Goal: Information Seeking & Learning: Learn about a topic

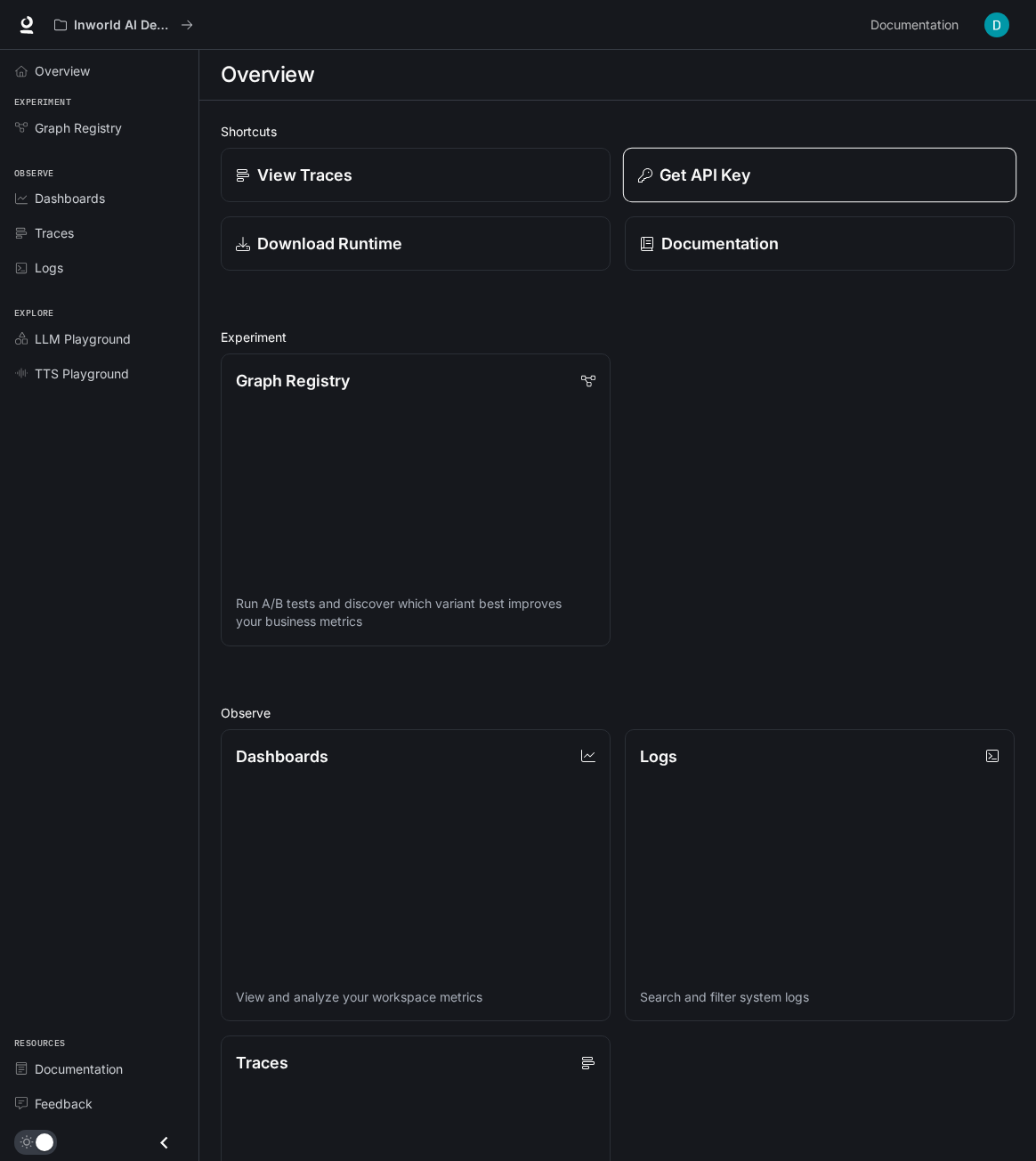
click at [722, 175] on p "Get API Key" at bounding box center [705, 175] width 91 height 24
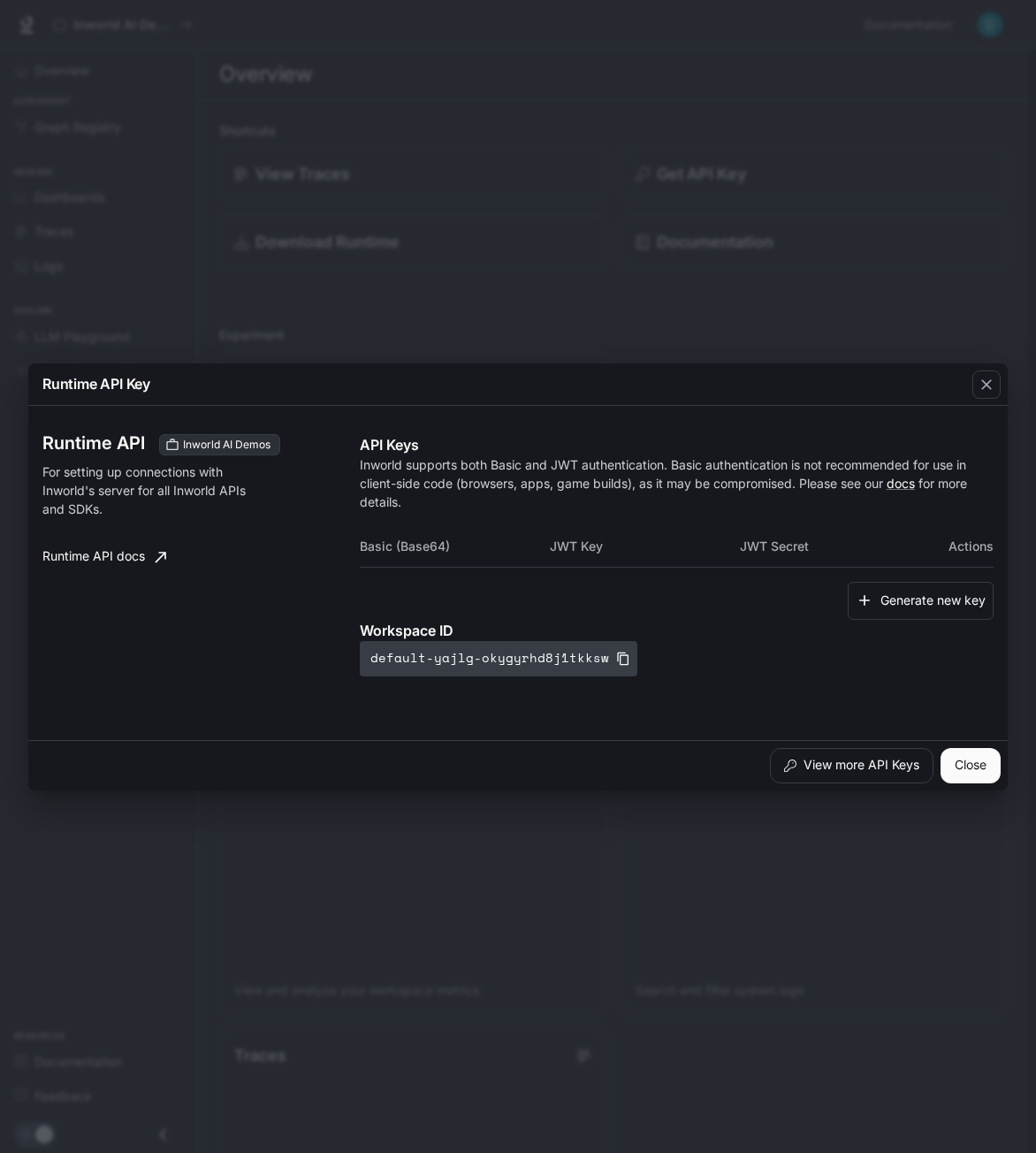
click at [612, 665] on button "default-yajlg-okygyrhd8j1tkksw" at bounding box center [498, 658] width 277 height 35
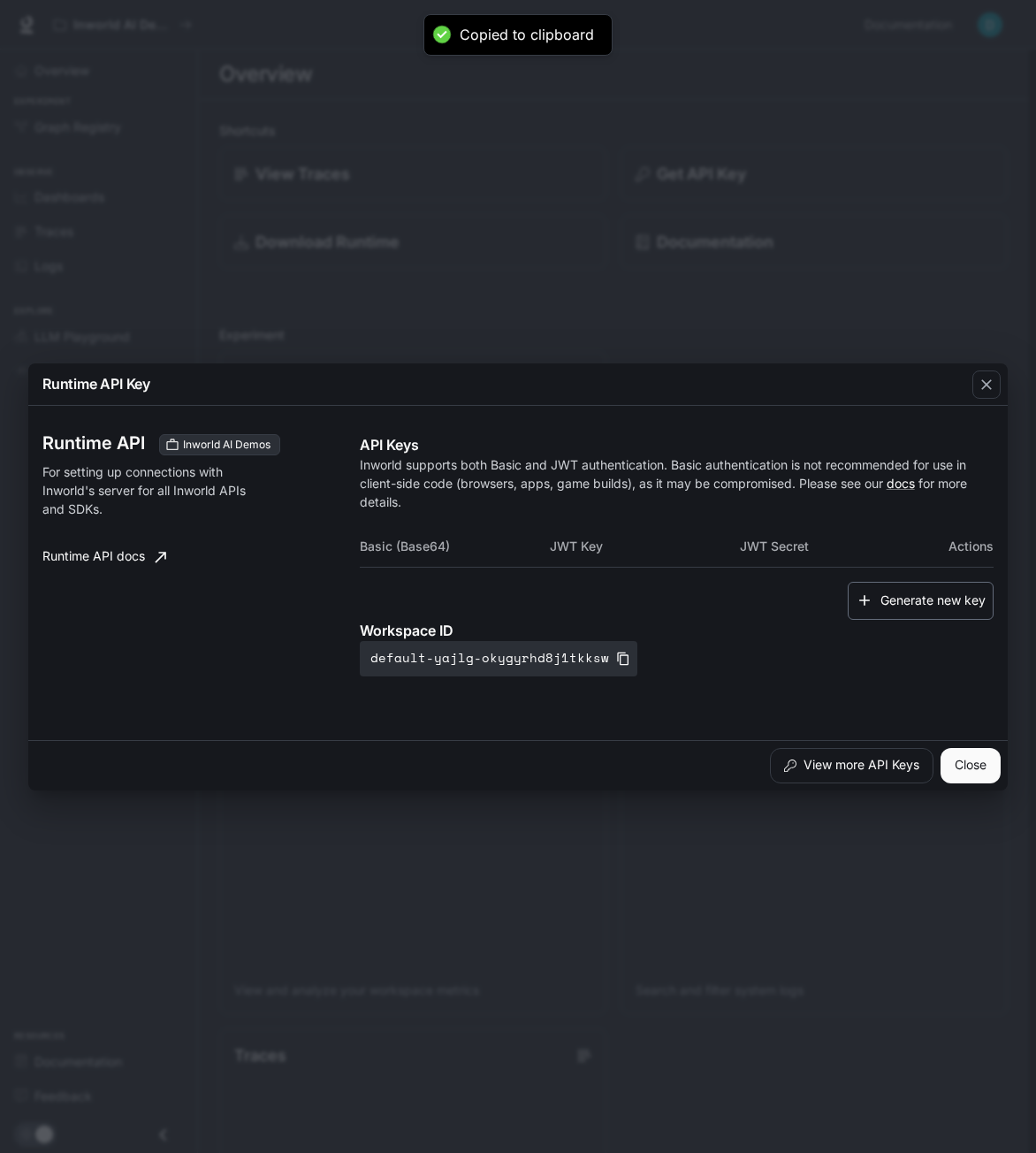
click at [921, 603] on button "Generate new key" at bounding box center [920, 601] width 145 height 38
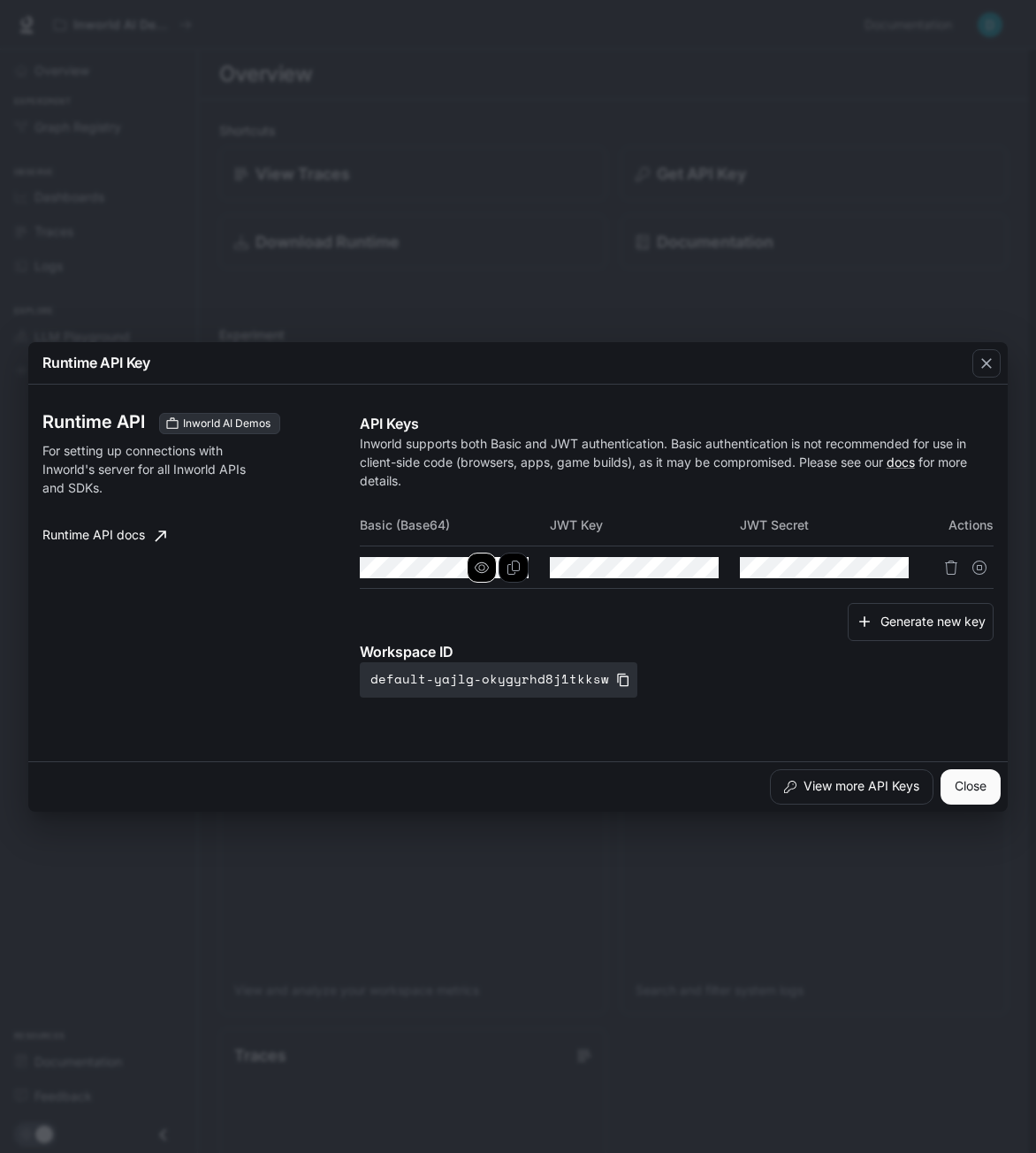
click at [476, 567] on icon "button" at bounding box center [481, 567] width 14 height 14
click at [511, 565] on icon "Copy Basic (Base64)" at bounding box center [512, 567] width 14 height 14
click at [901, 784] on button "View more API Keys" at bounding box center [852, 787] width 163 height 35
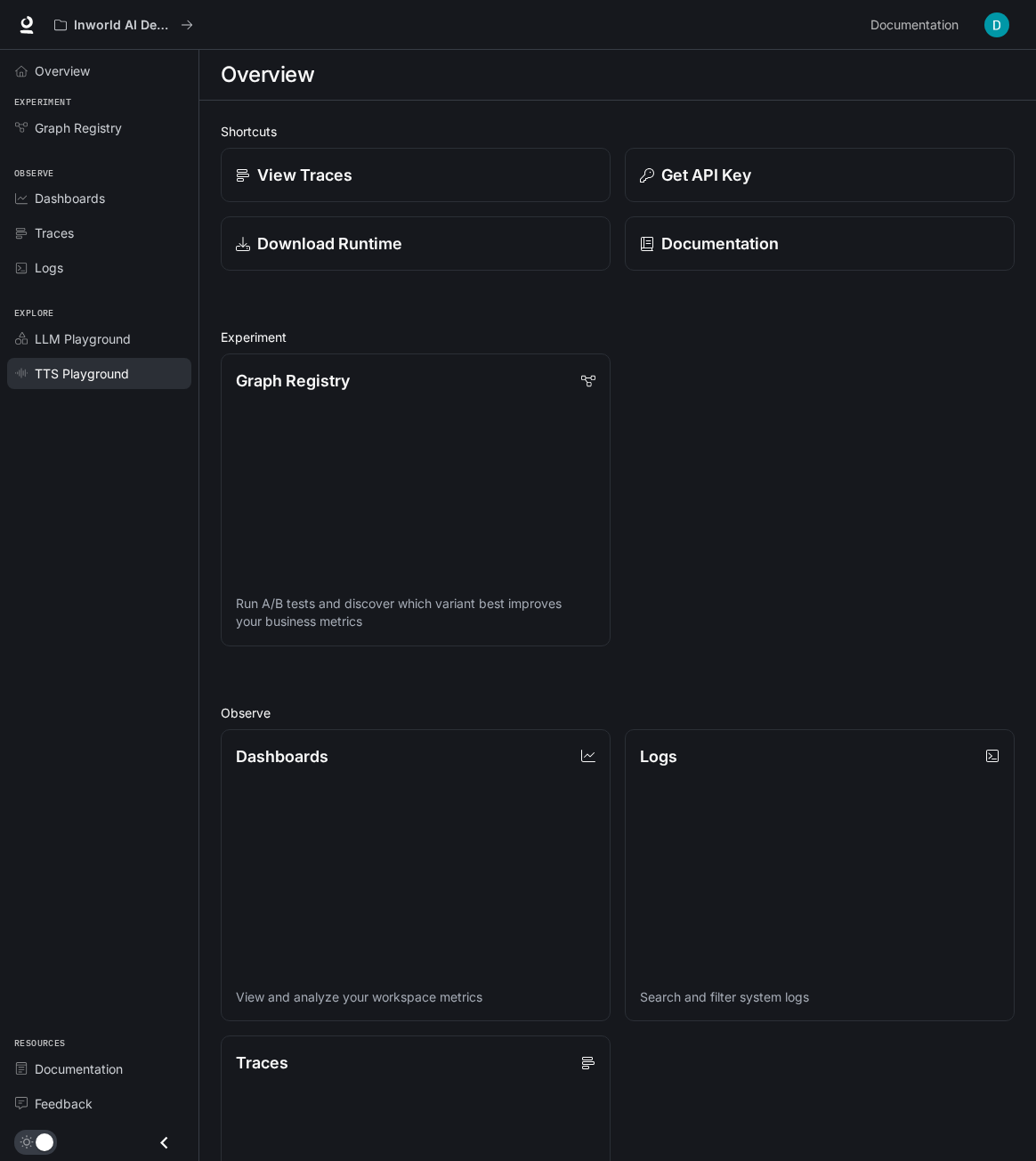
click at [63, 369] on span "TTS Playground" at bounding box center [81, 373] width 94 height 19
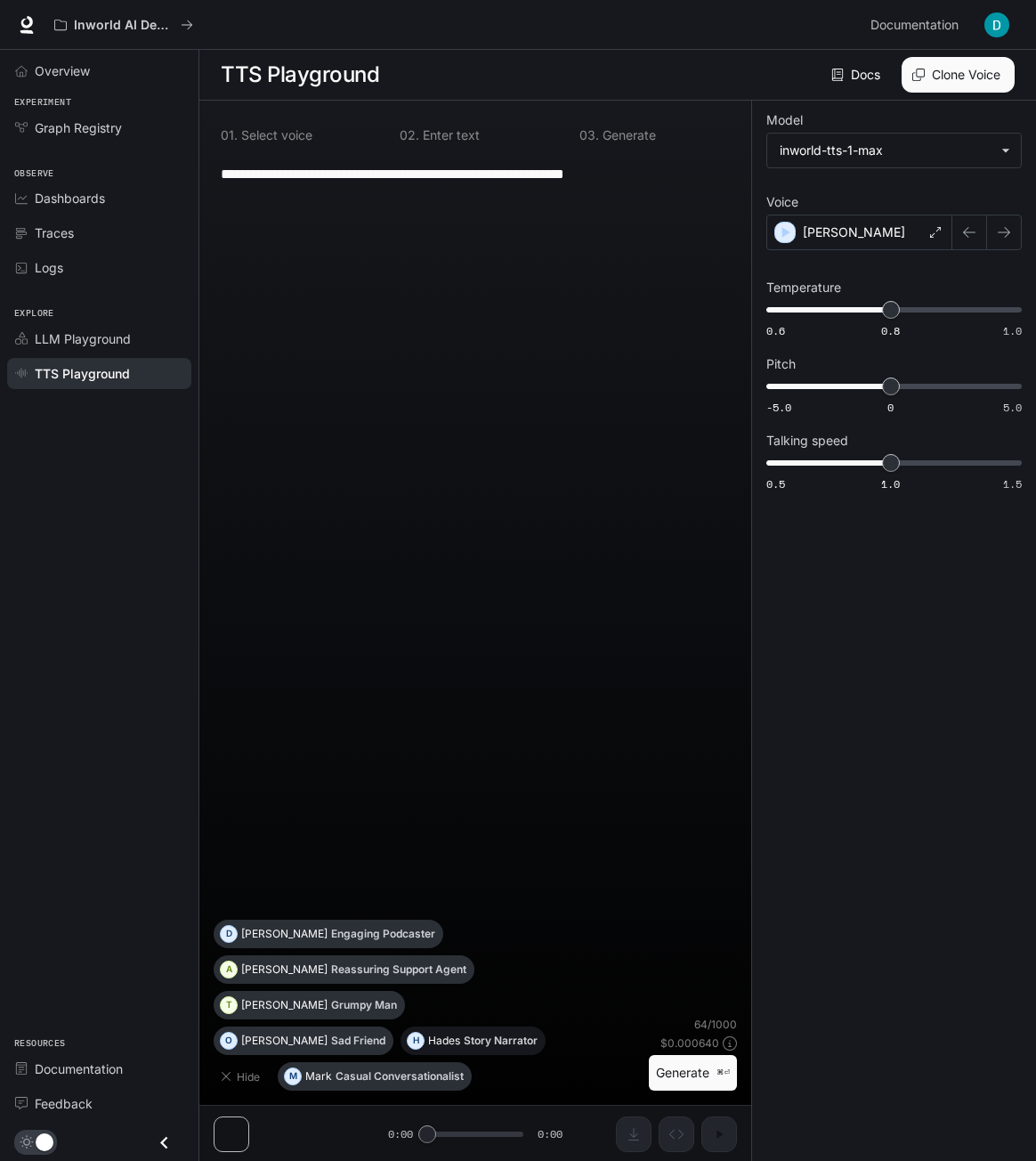
click at [464, 1036] on p "Story Narrator" at bounding box center [500, 1040] width 74 height 10
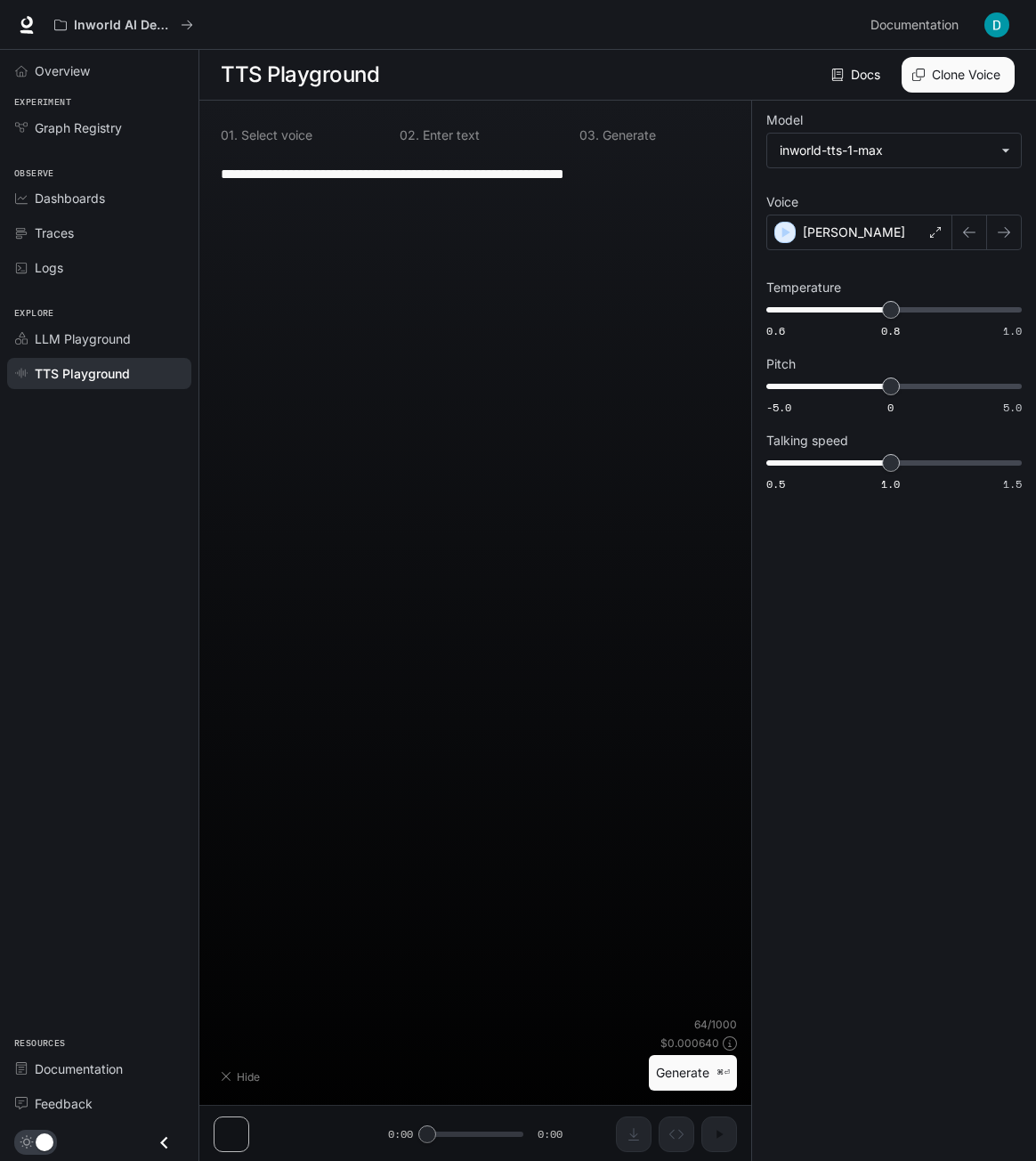
type textarea "**********"
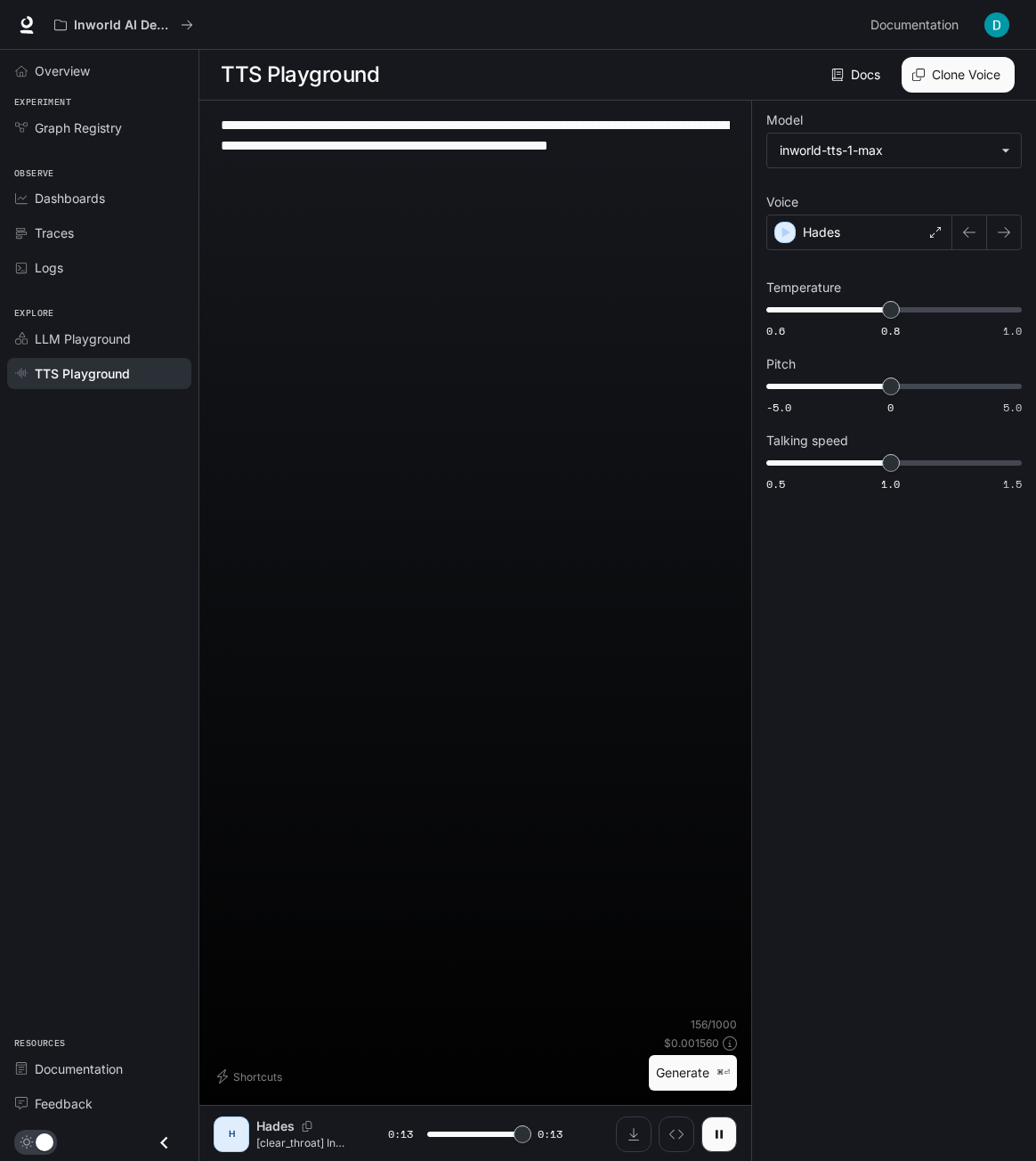
type input "*"
click at [856, 77] on link "Docs" at bounding box center [858, 75] width 60 height 35
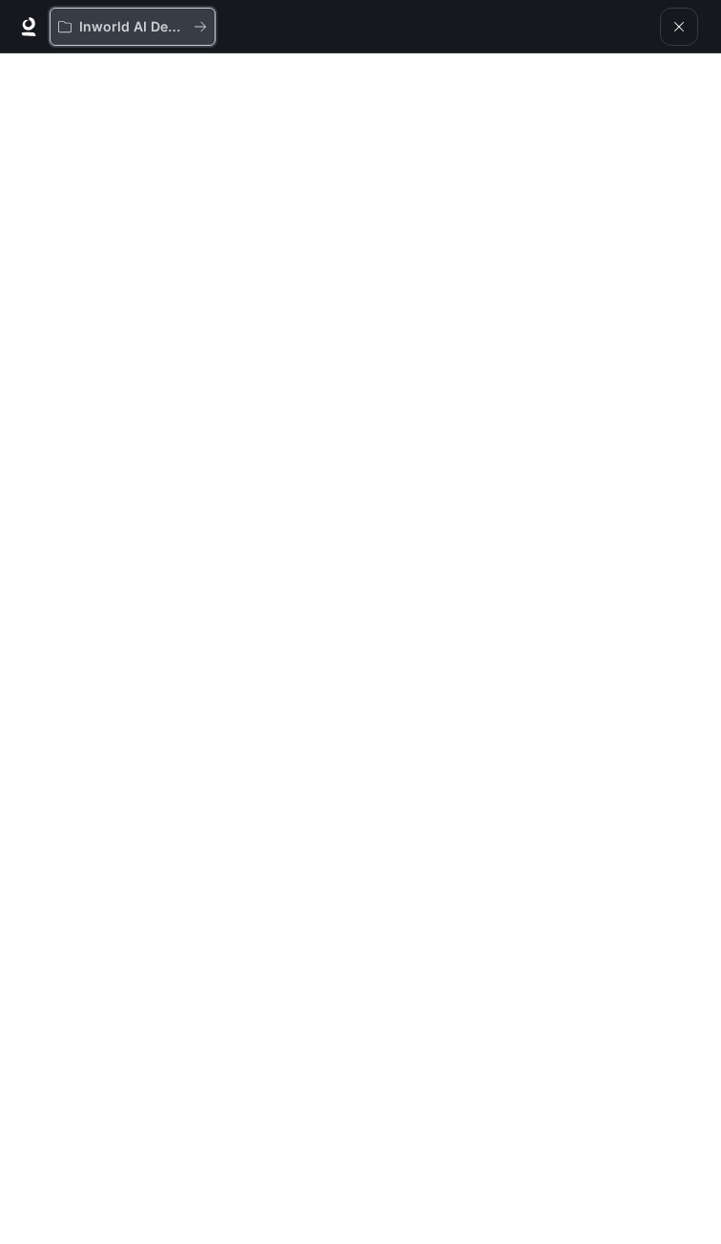
drag, startPoint x: 134, startPoint y: 30, endPoint x: 154, endPoint y: 23, distance: 22.0
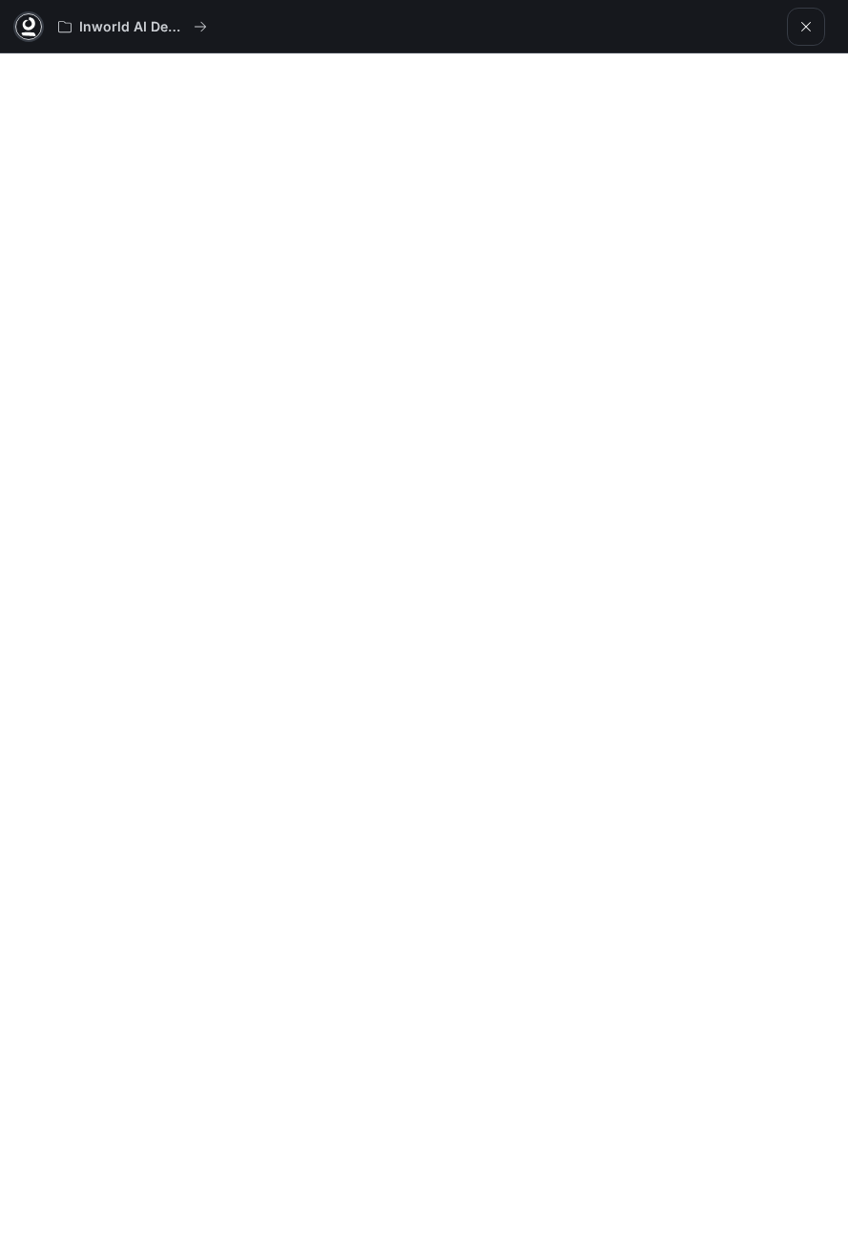
click at [28, 21] on icon at bounding box center [28, 26] width 19 height 19
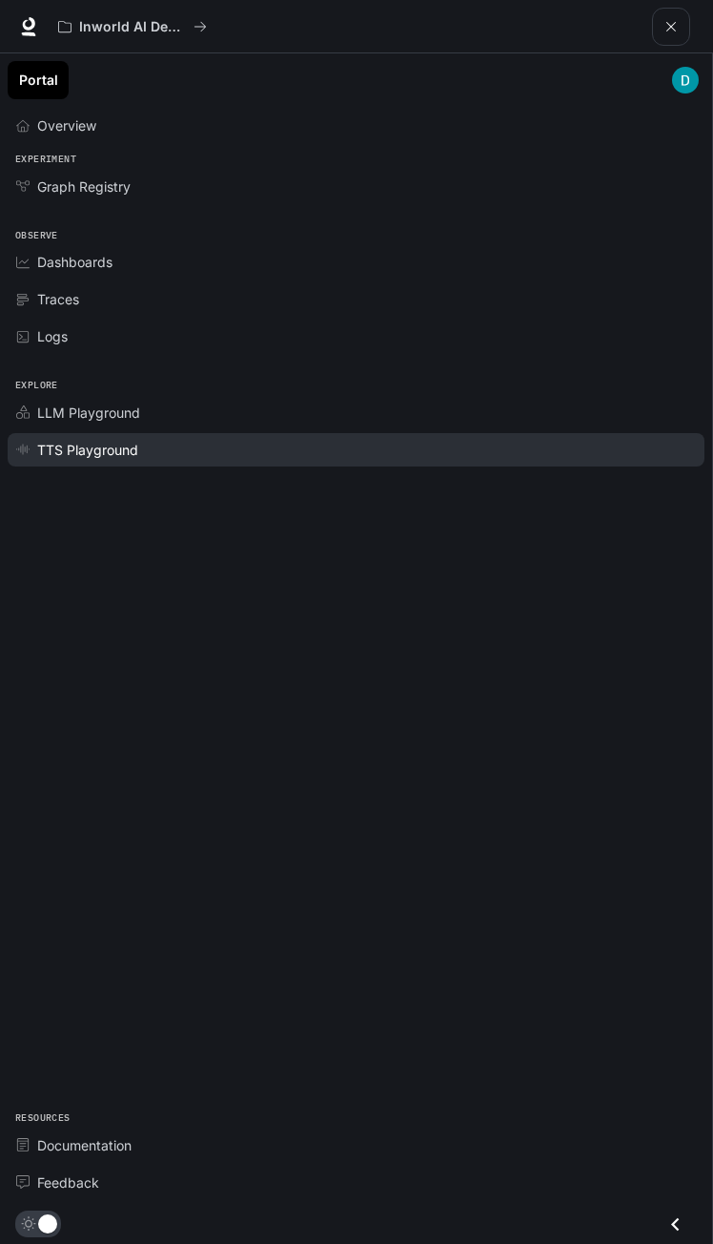
click at [92, 452] on span "TTS Playground" at bounding box center [87, 450] width 101 height 20
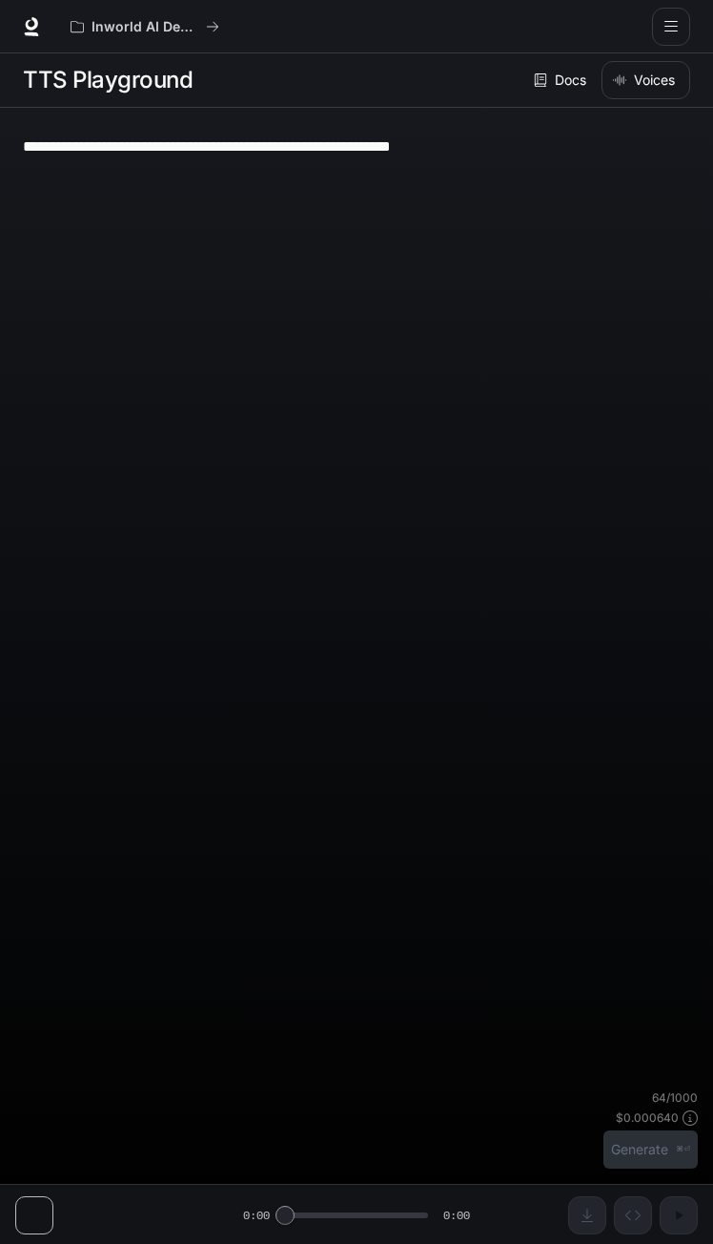
type textarea "**********"
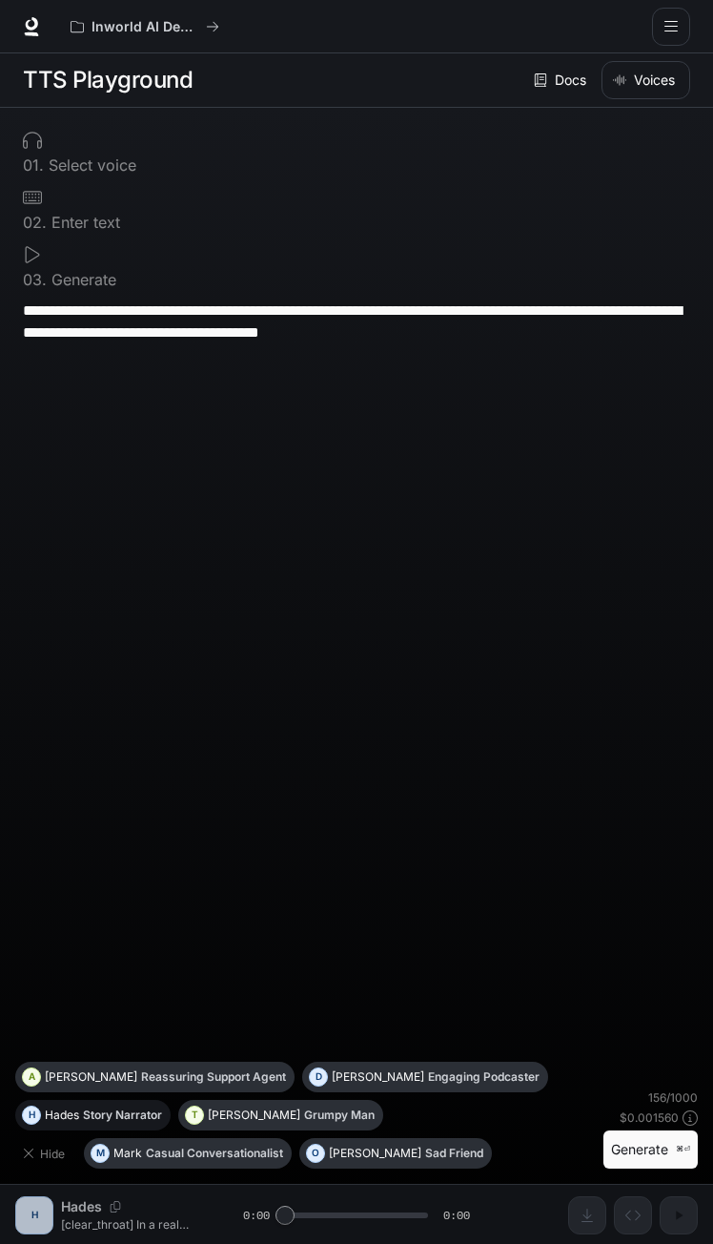
click at [171, 1130] on button "H Hades Story Narrator" at bounding box center [92, 1115] width 155 height 31
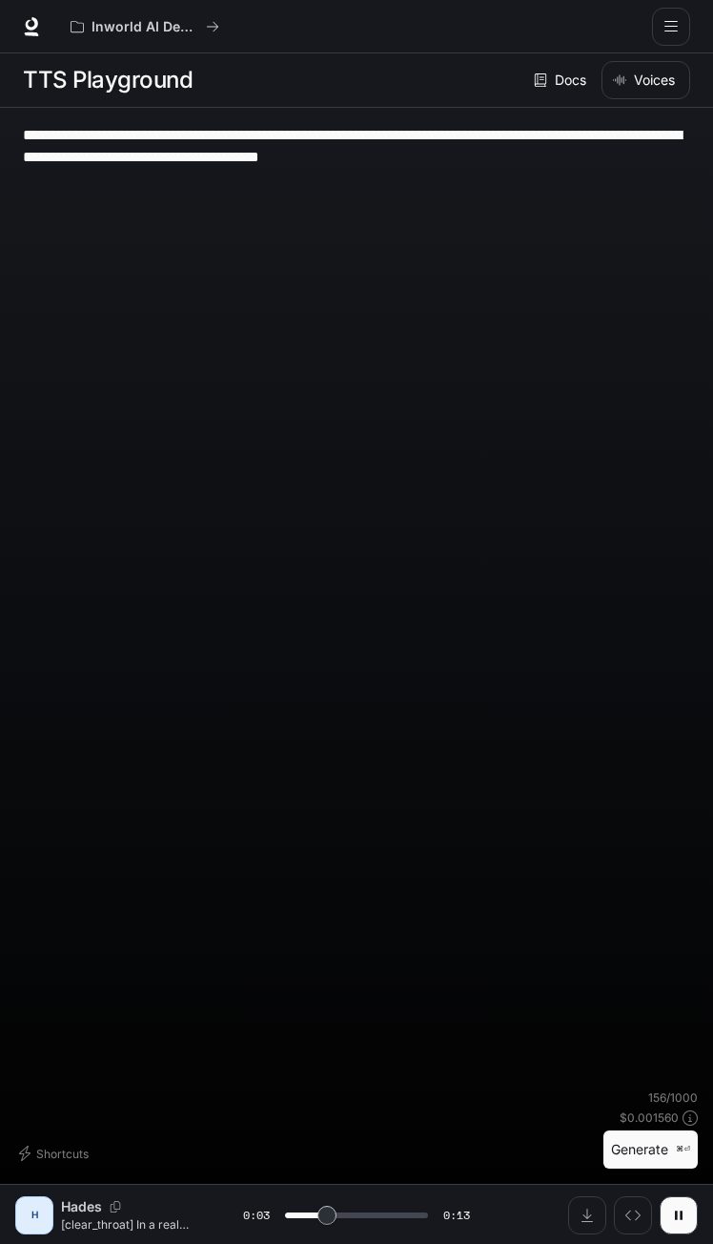
click at [680, 36] on button "open drawer" at bounding box center [671, 27] width 38 height 38
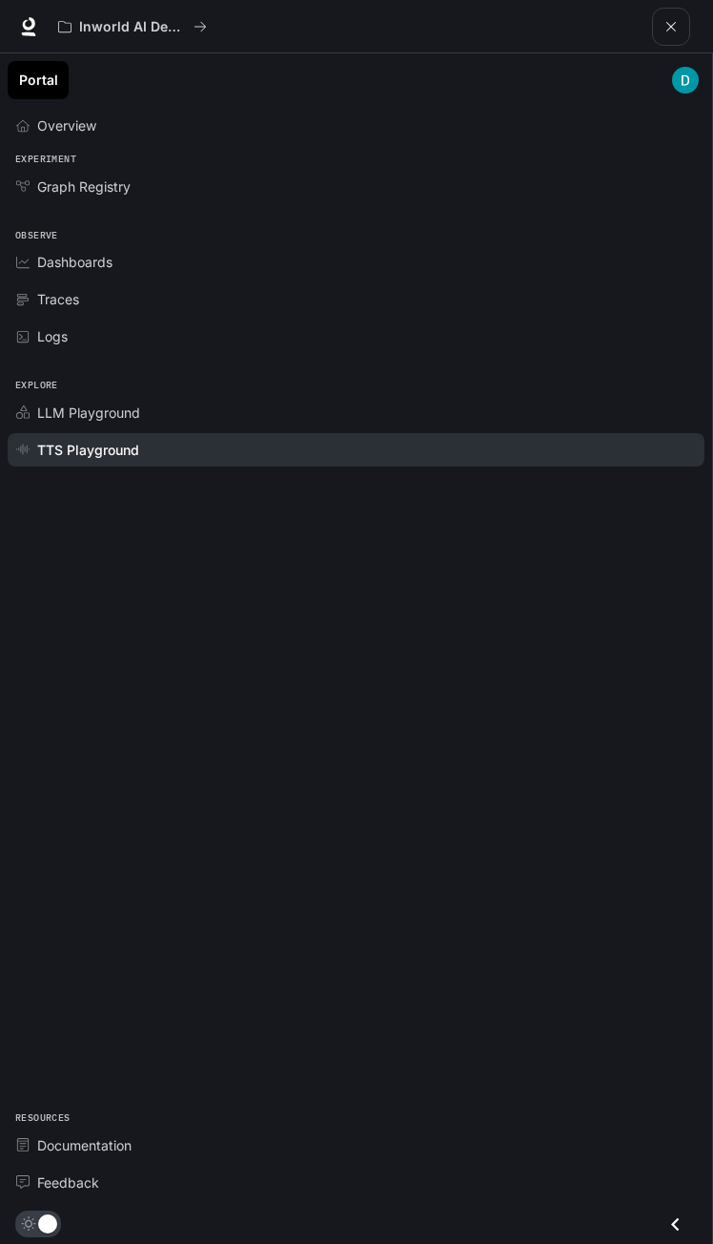
click at [680, 36] on button "open drawer" at bounding box center [671, 27] width 38 height 38
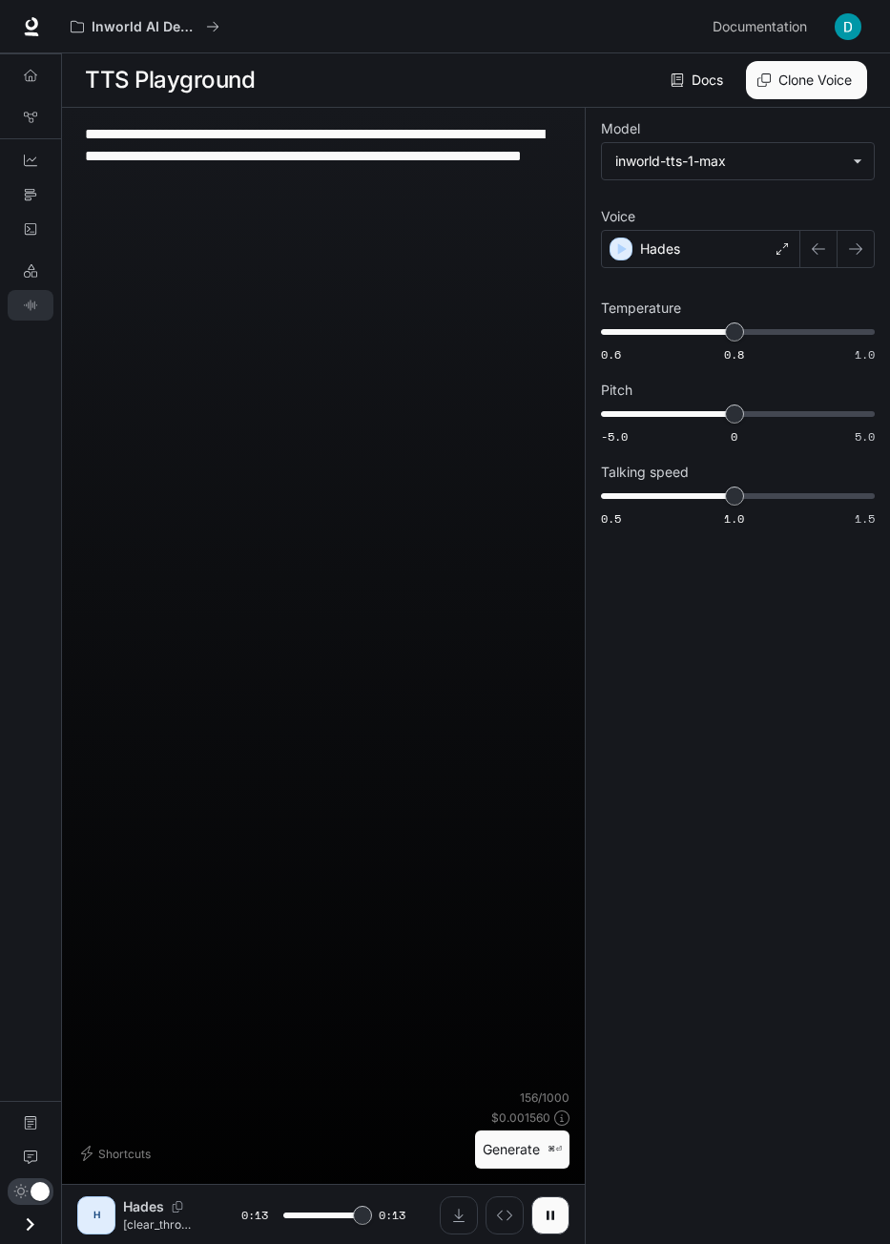
type input "*"
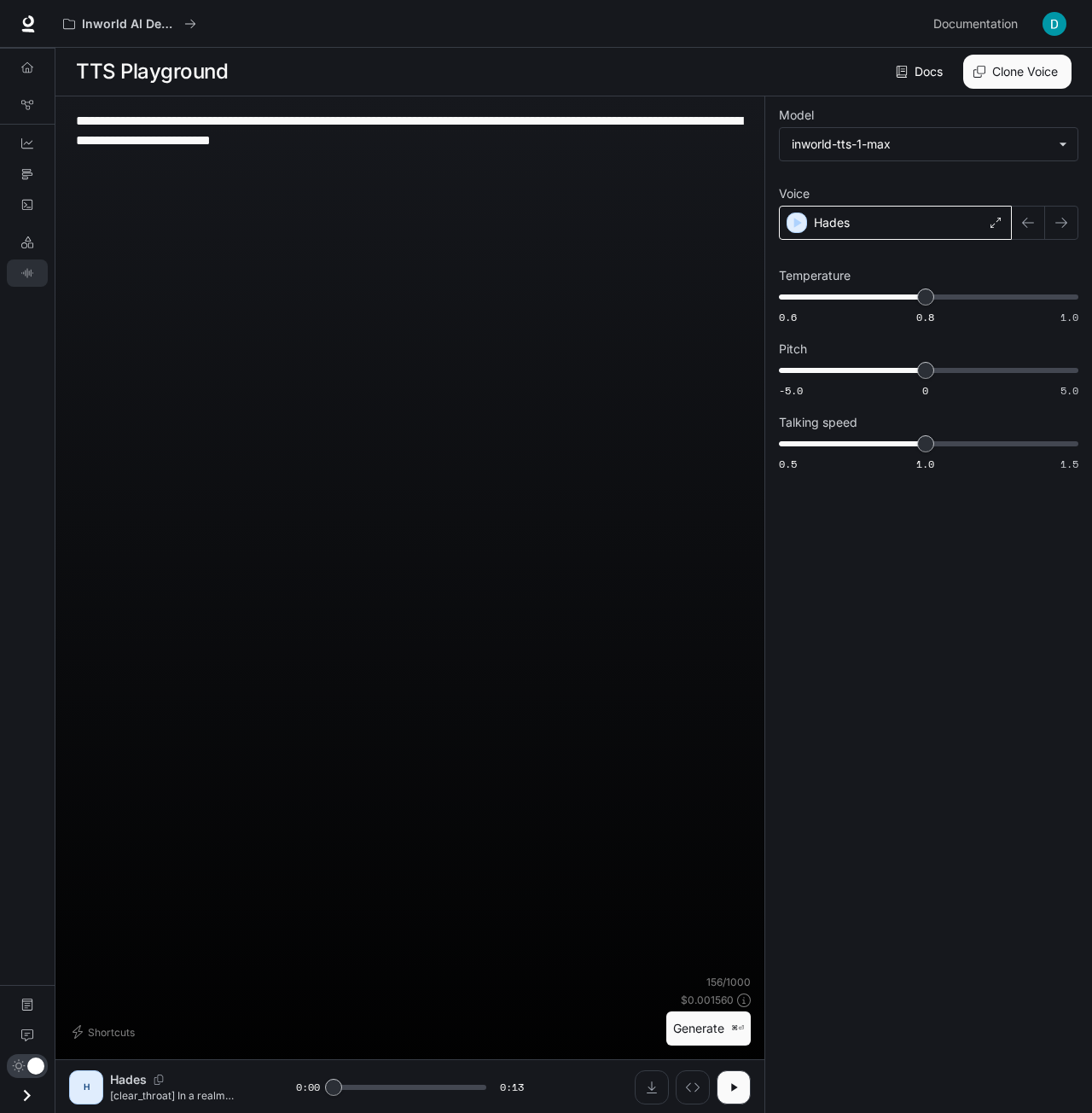
click at [637, 217] on div "Hades" at bounding box center [895, 223] width 233 height 34
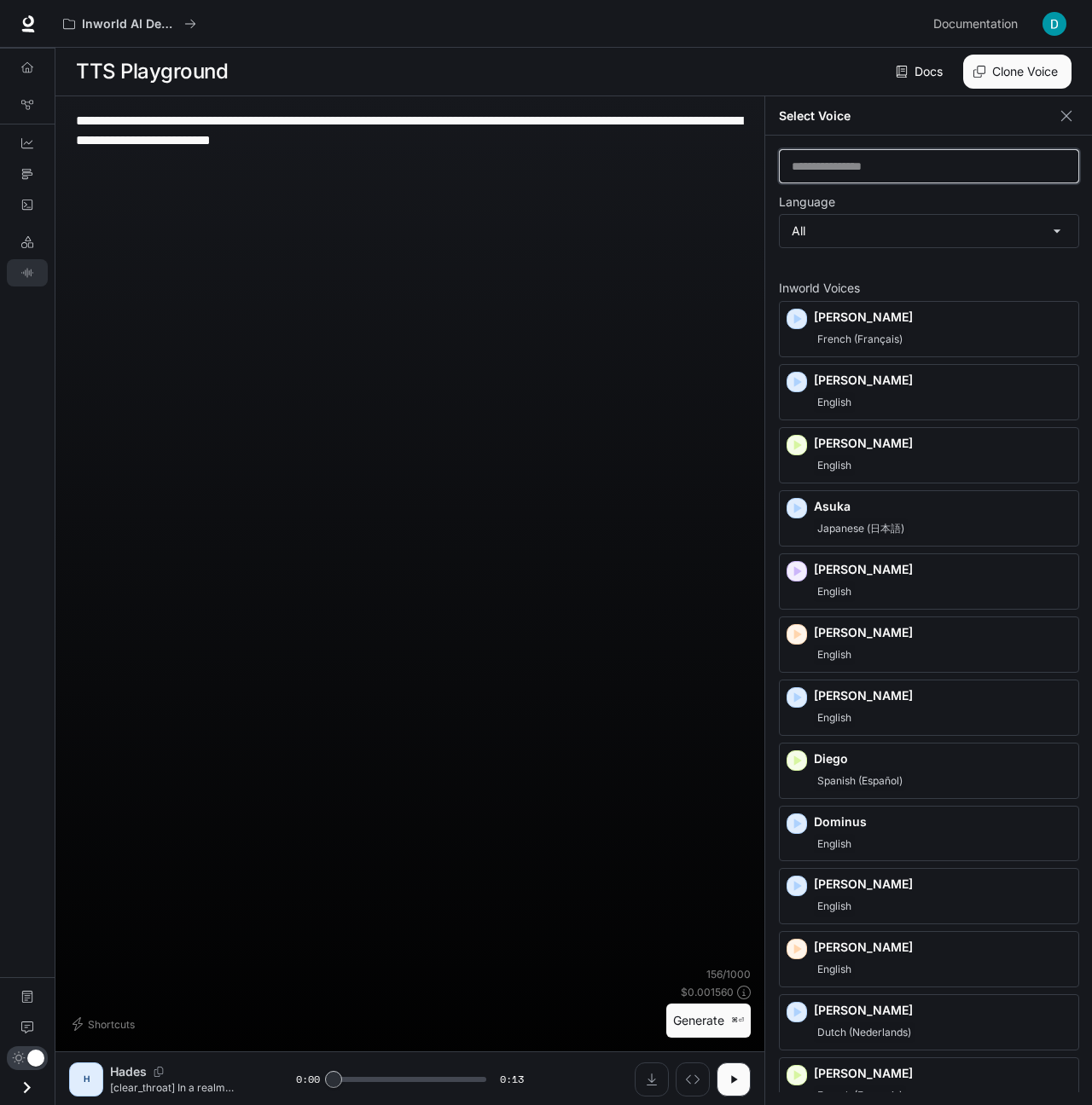
click at [637, 173] on input "text" at bounding box center [929, 165] width 299 height 17
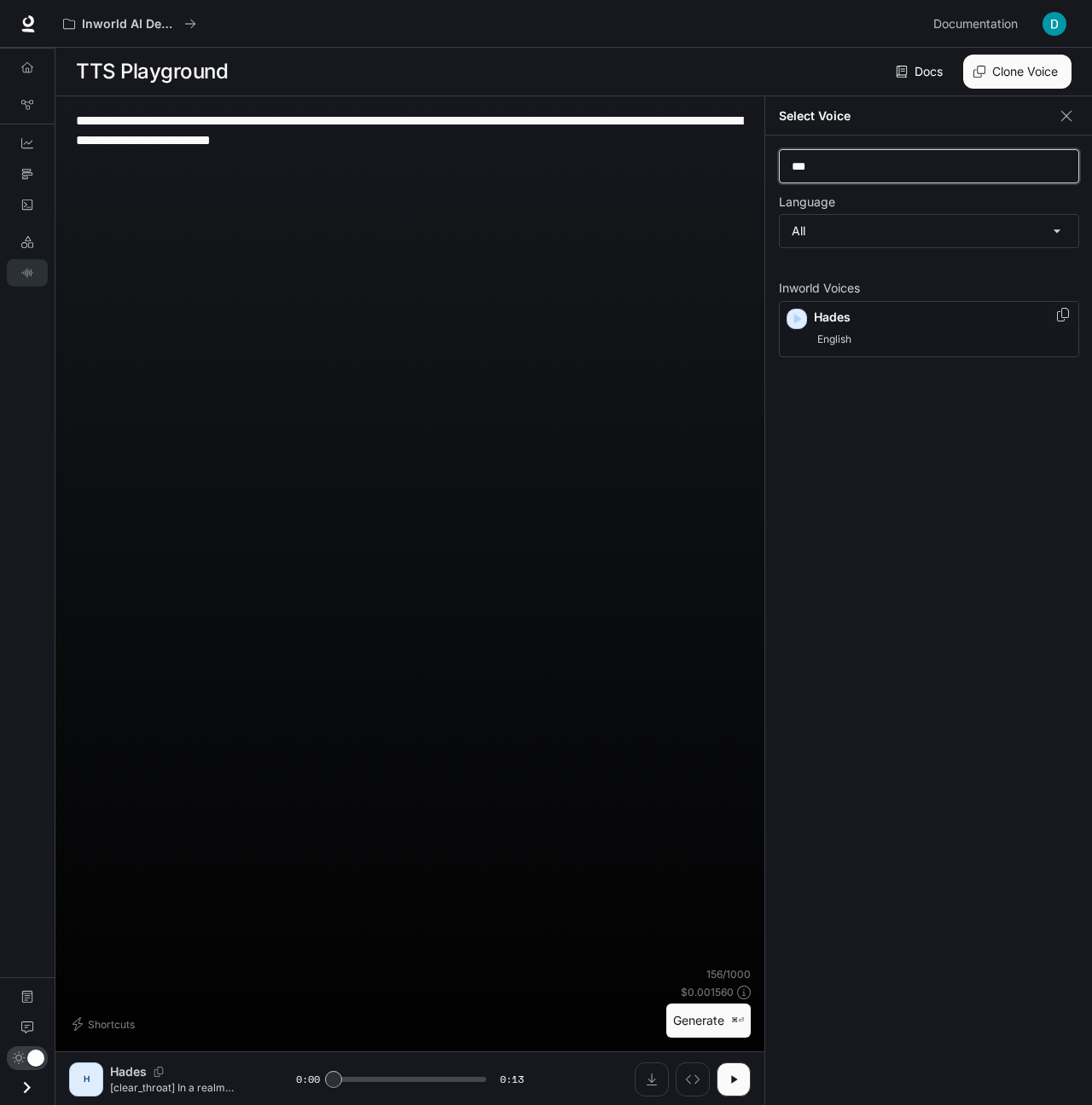
type input "***"
click at [637, 320] on icon "Copy Voice ID" at bounding box center [1062, 314] width 17 height 13
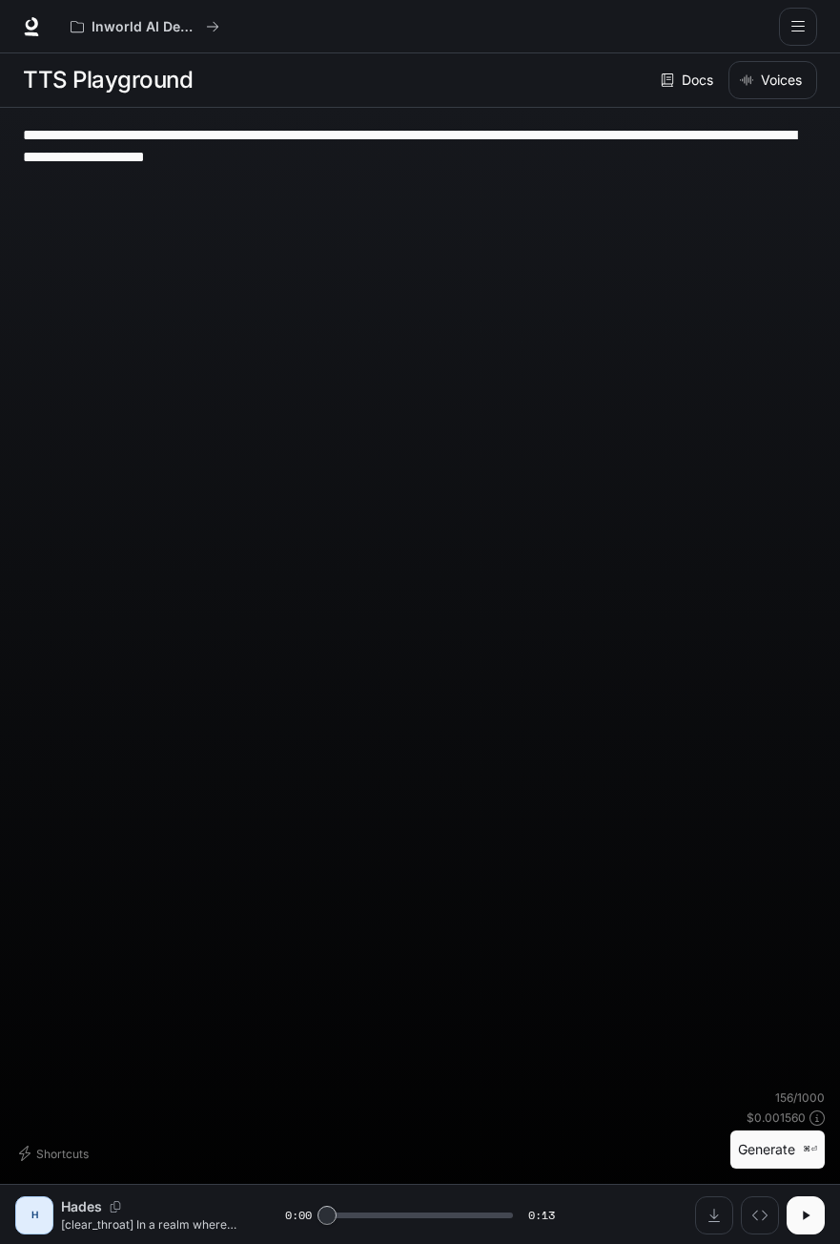
click at [712, 1207] on icon "button" at bounding box center [805, 1214] width 15 height 15
type input "***"
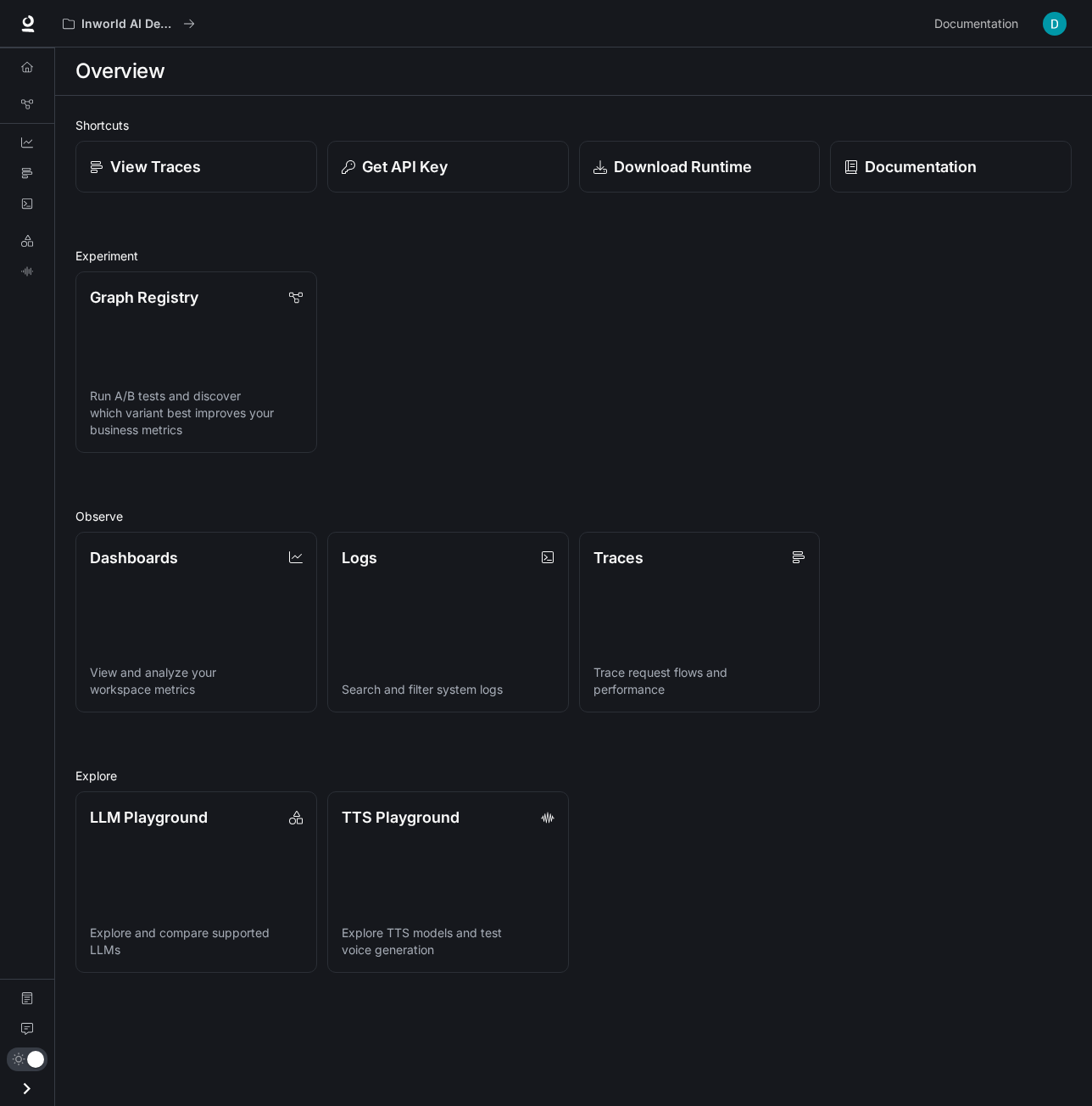
click at [26, 1093] on icon "Open drawer" at bounding box center [27, 1088] width 23 height 23
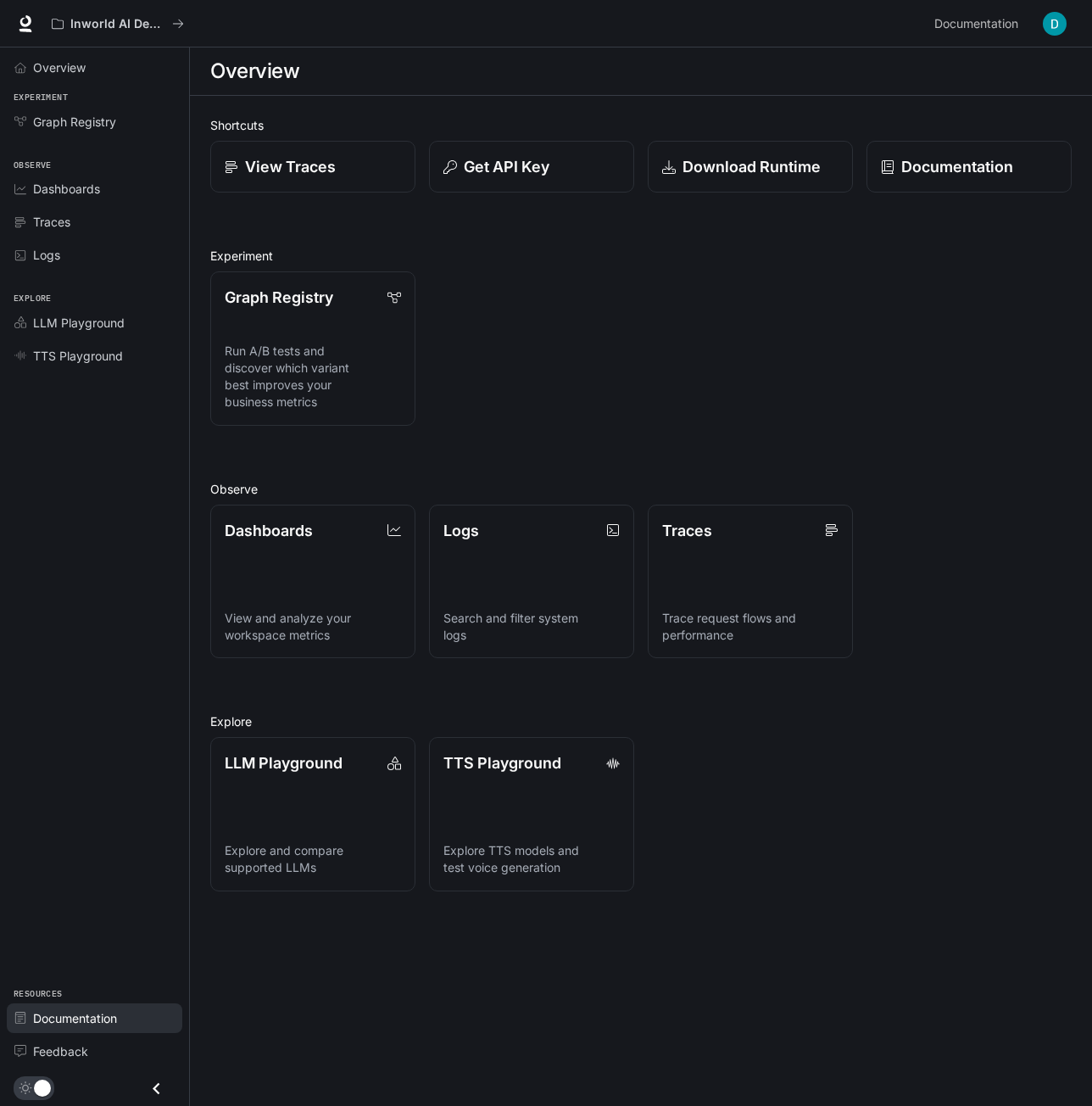
click at [124, 1017] on div "Documentation" at bounding box center [103, 1018] width 141 height 18
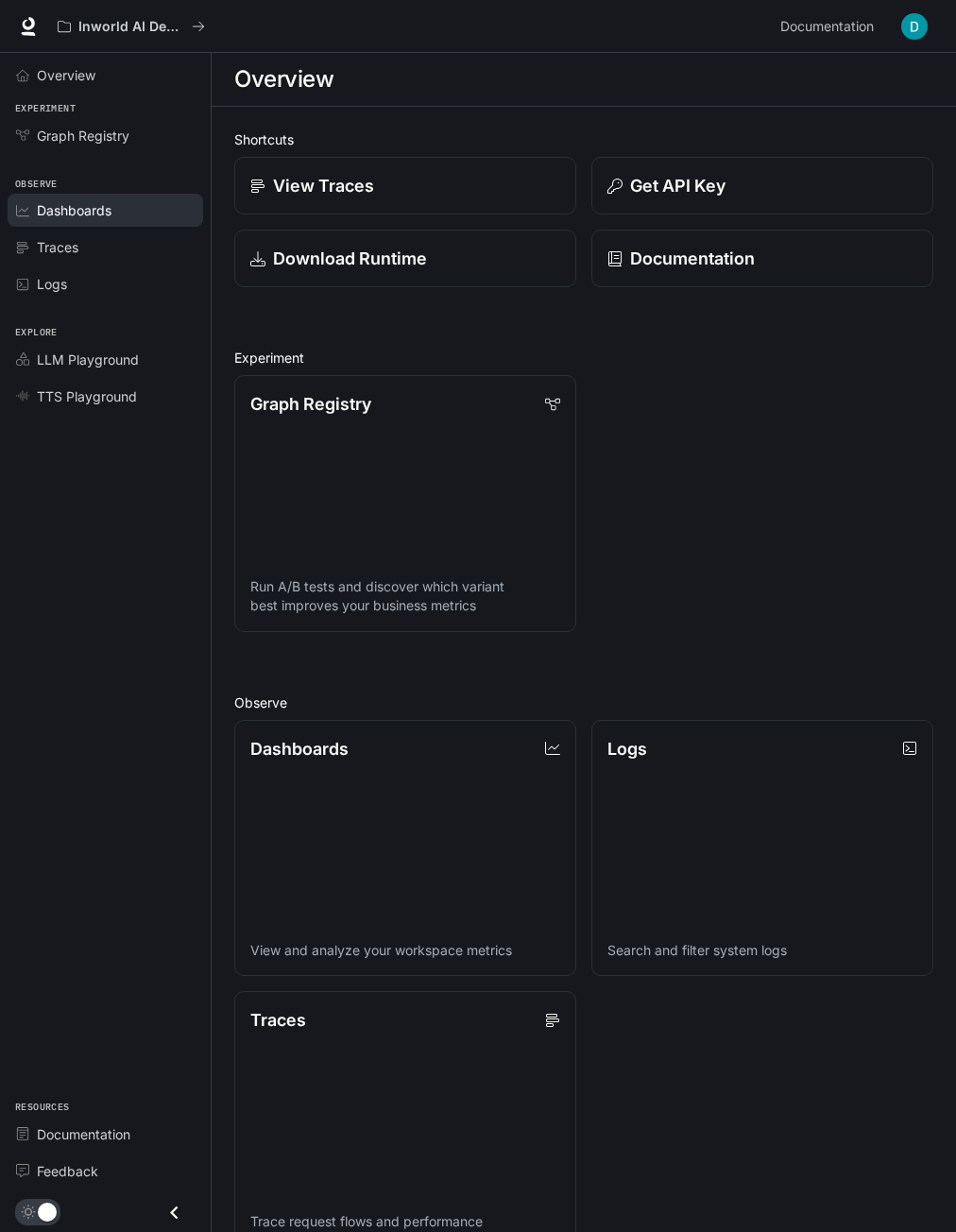
click at [119, 217] on div "Dashboards" at bounding box center [115, 210] width 158 height 20
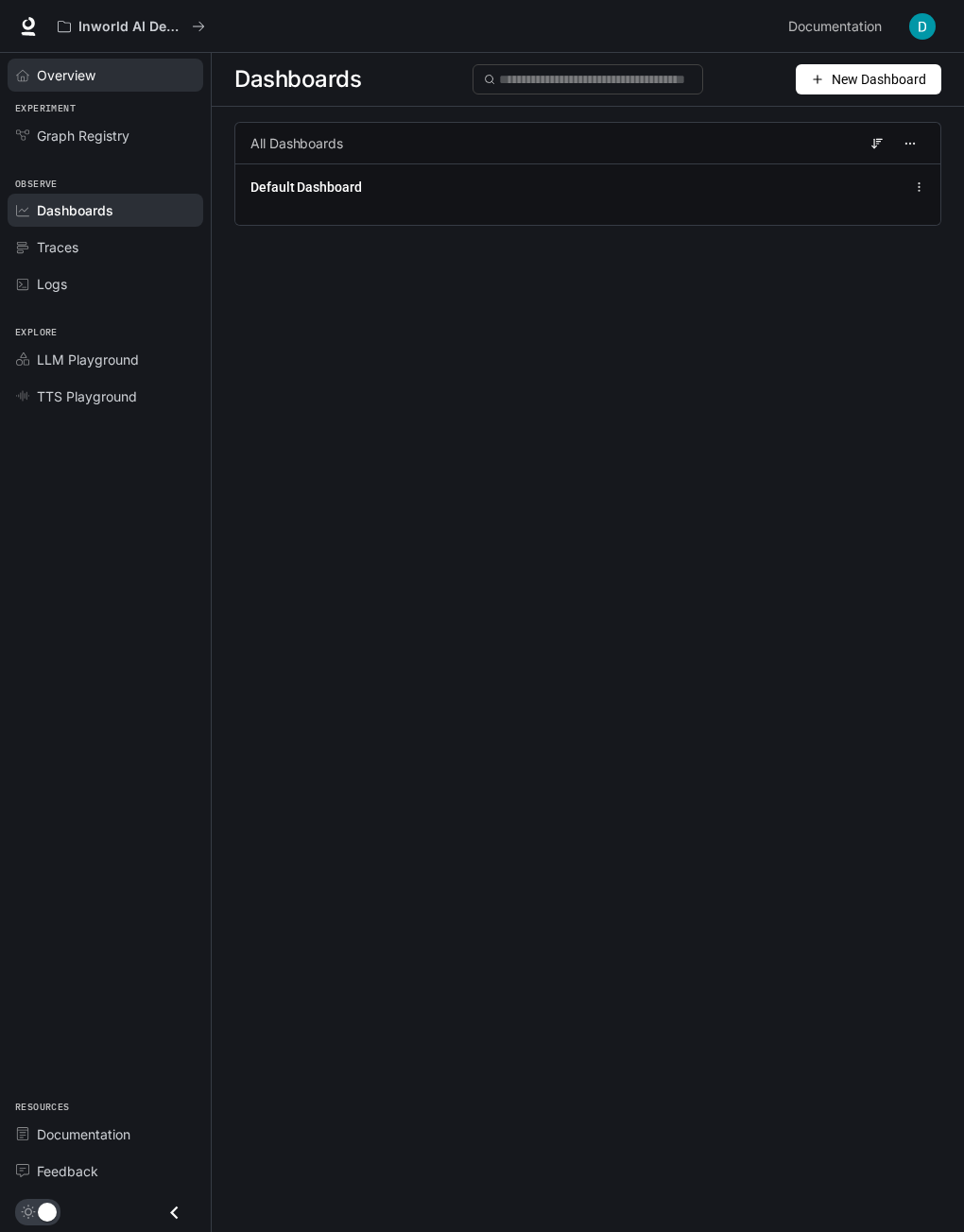
click at [78, 71] on span "Overview" at bounding box center [65, 75] width 58 height 20
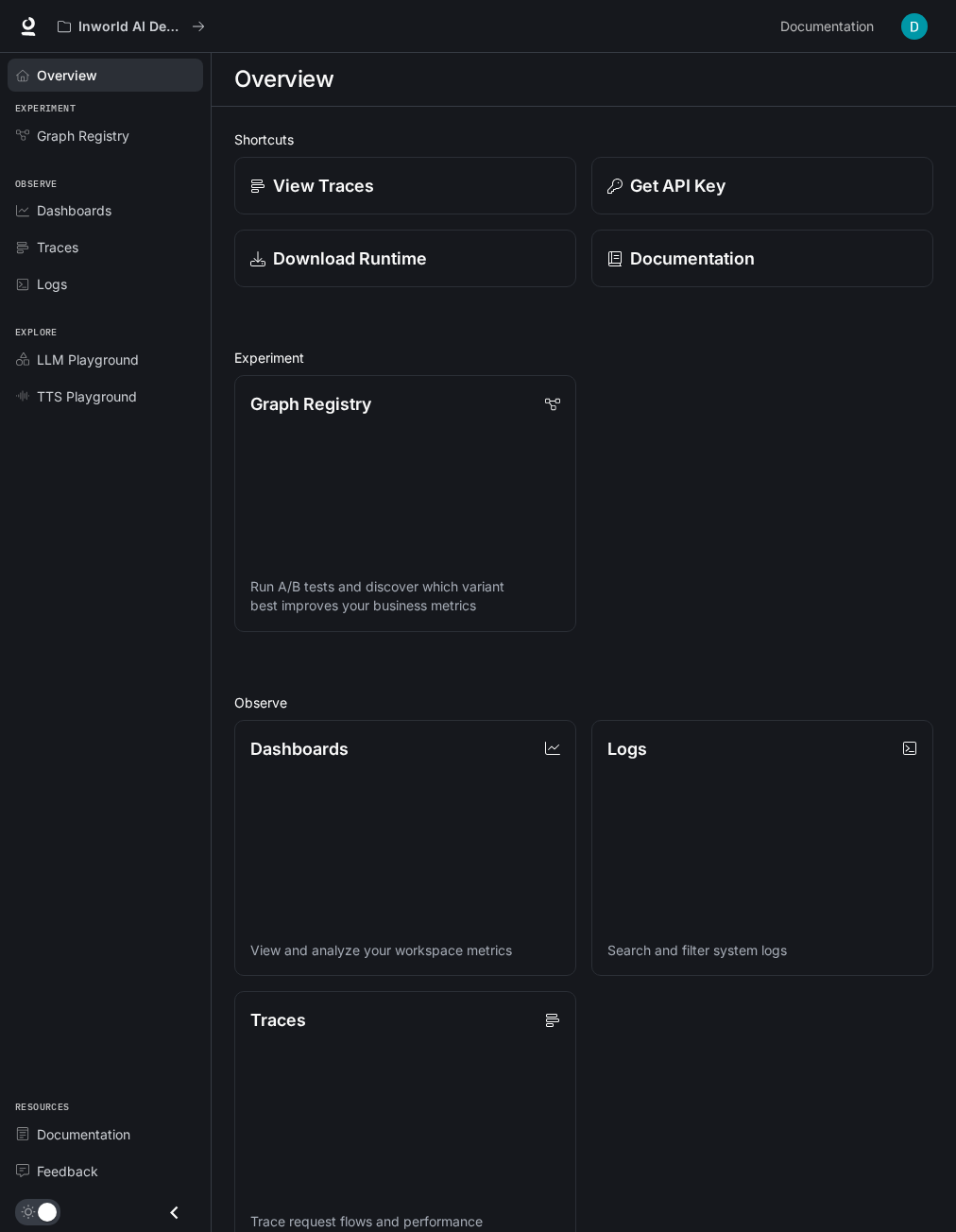
click at [907, 24] on img "button" at bounding box center [914, 26] width 27 height 27
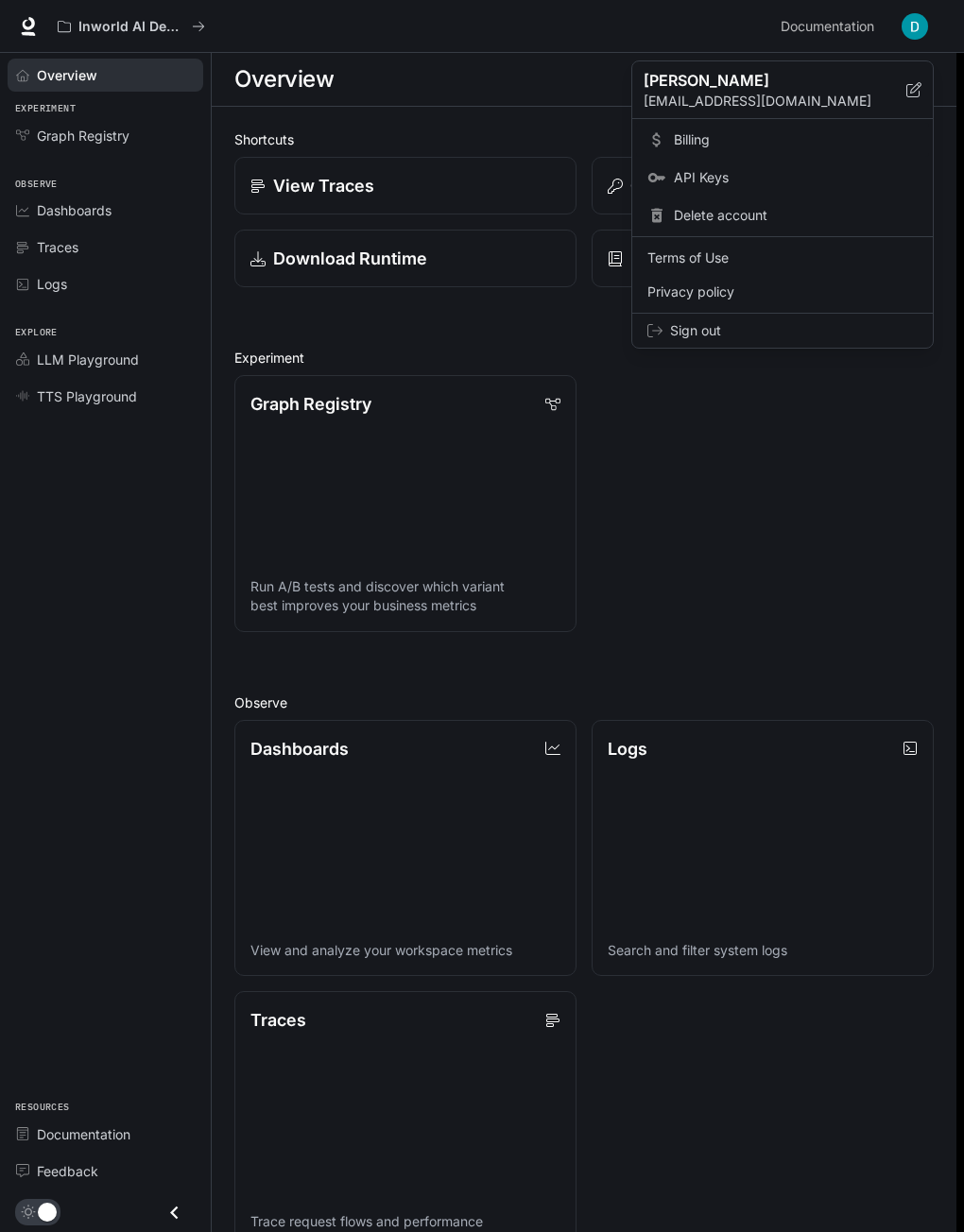
click at [722, 143] on span "Billing" at bounding box center [796, 140] width 244 height 19
